Goal: Task Accomplishment & Management: Manage account settings

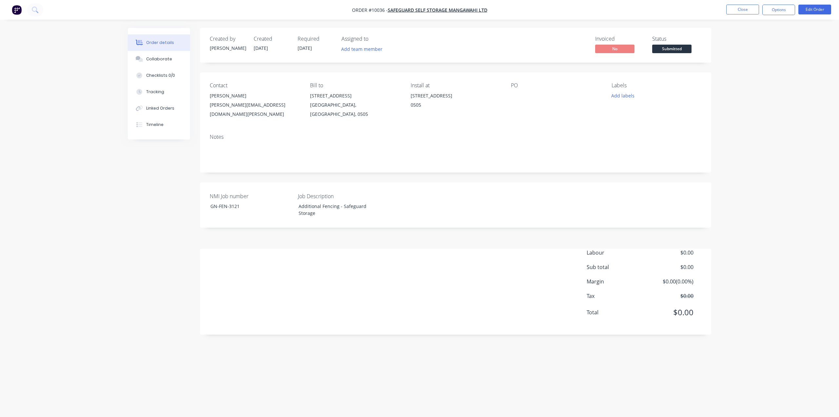
click at [15, 12] on img "button" at bounding box center [17, 10] width 10 height 10
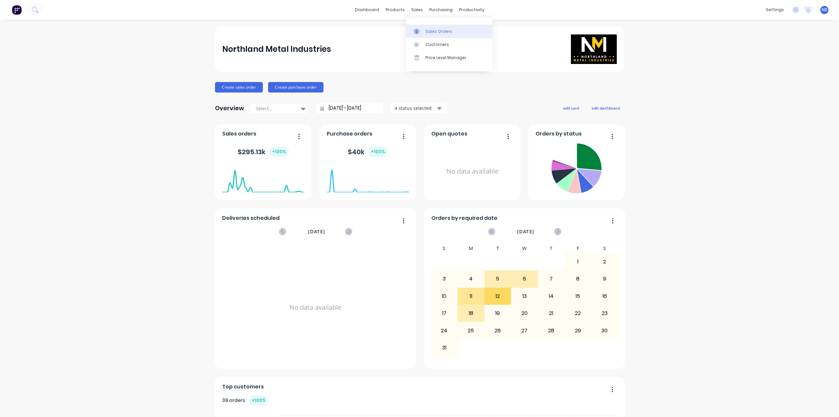
click at [419, 29] on icon at bounding box center [417, 32] width 6 height 6
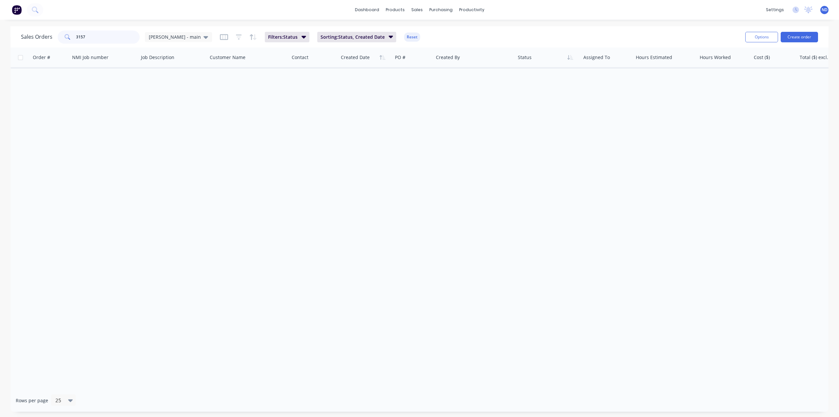
click at [108, 42] on input "3157" at bounding box center [108, 36] width 64 height 13
